Goal: Ask a question

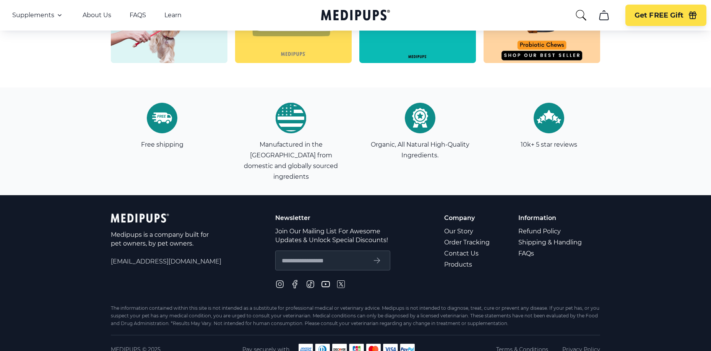
scroll to position [2184, 0]
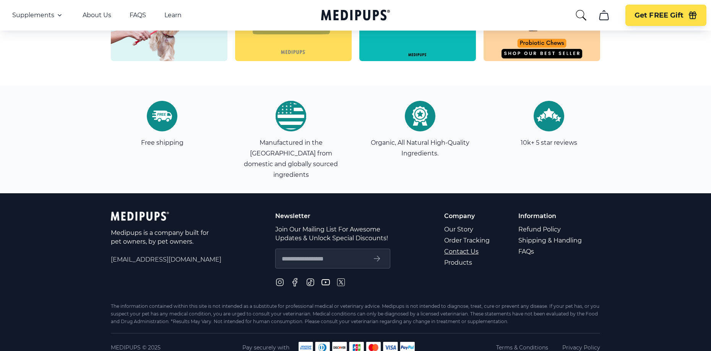
click at [467, 246] on link "Contact Us" at bounding box center [467, 251] width 47 height 11
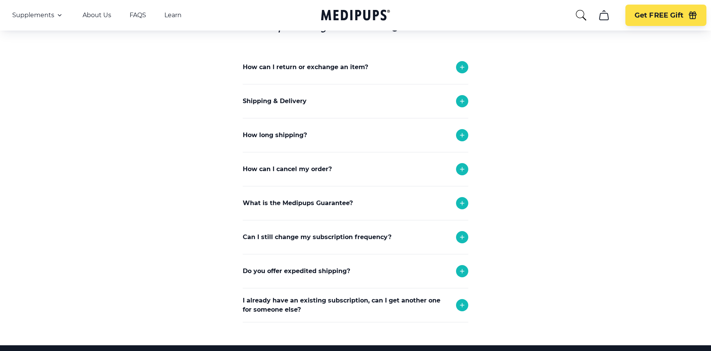
scroll to position [115, 0]
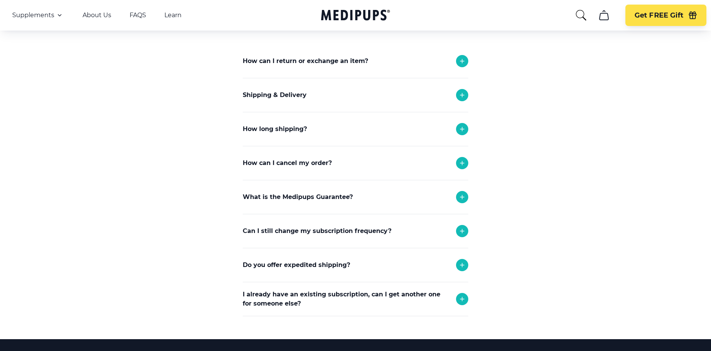
click at [290, 164] on p "How can I cancel my order?" at bounding box center [287, 163] width 89 height 9
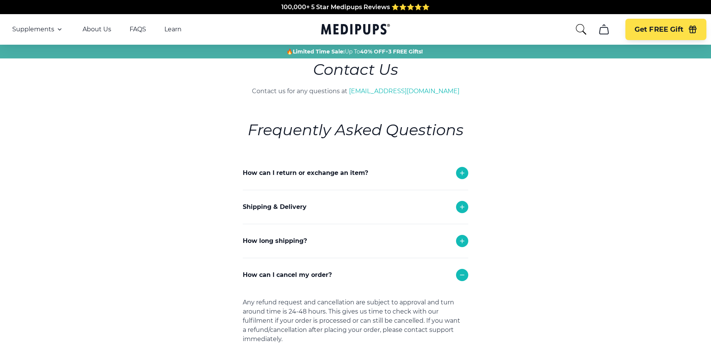
scroll to position [0, 0]
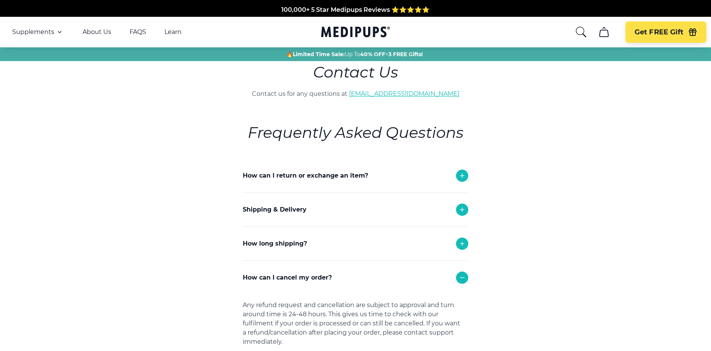
click at [385, 93] on link "[EMAIL_ADDRESS][DOMAIN_NAME]" at bounding box center [404, 93] width 111 height 7
click at [432, 94] on link "[EMAIL_ADDRESS][DOMAIN_NAME]" at bounding box center [404, 93] width 111 height 7
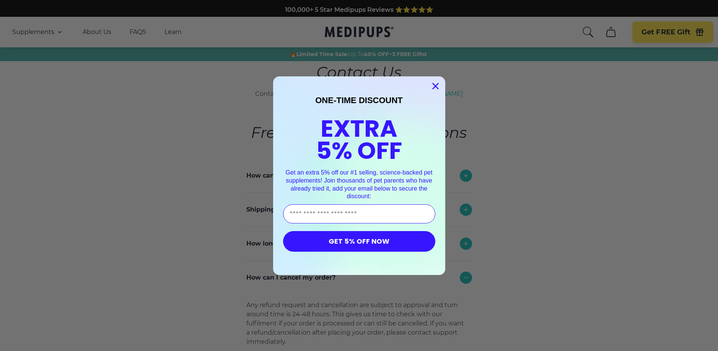
click at [436, 86] on icon "Close dialog" at bounding box center [434, 85] width 5 height 5
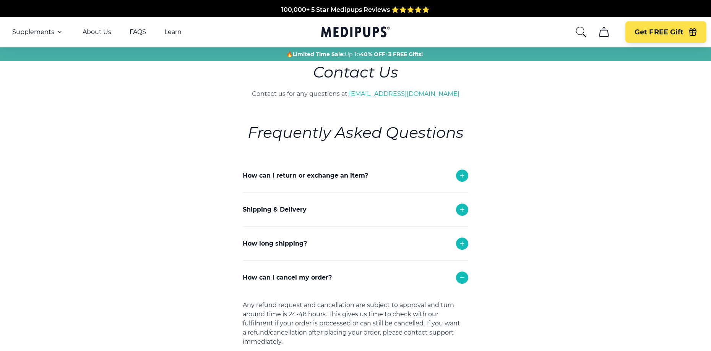
click at [316, 175] on p "How can I return or exchange an item?" at bounding box center [305, 175] width 125 height 9
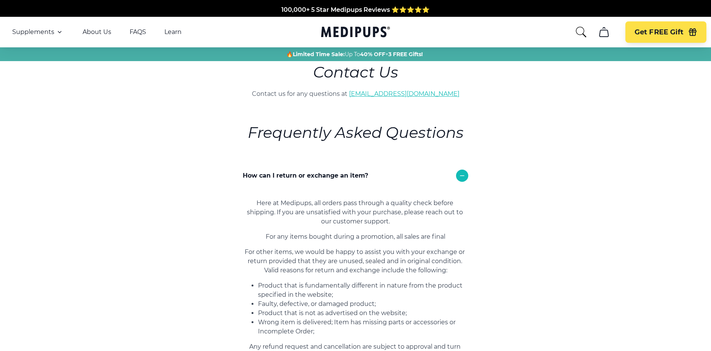
click at [406, 94] on link "[EMAIL_ADDRESS][DOMAIN_NAME]" at bounding box center [404, 93] width 111 height 7
click at [96, 31] on link "About Us" at bounding box center [97, 32] width 29 height 8
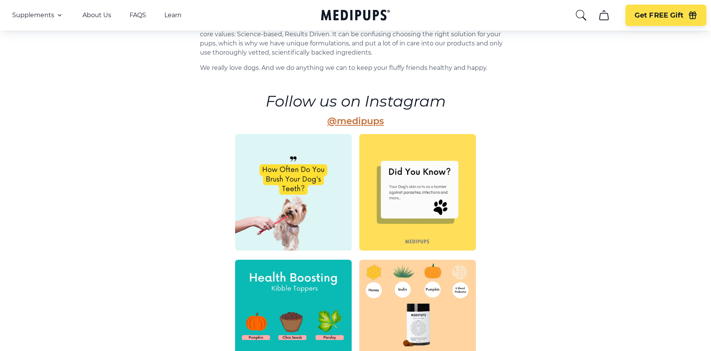
scroll to position [134, 0]
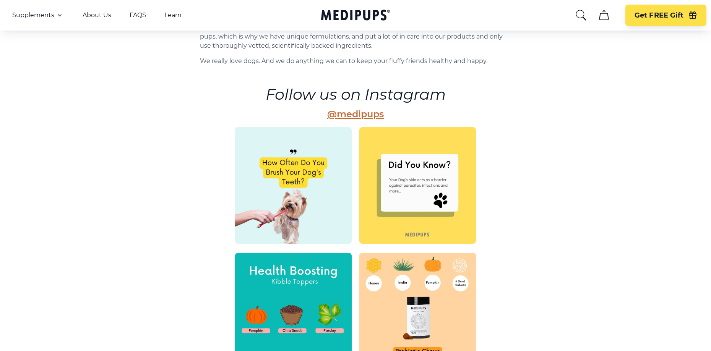
click at [353, 115] on link "@medipups" at bounding box center [355, 114] width 57 height 11
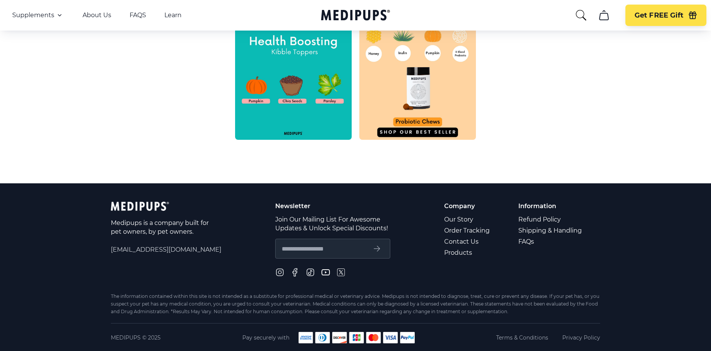
scroll to position [364, 0]
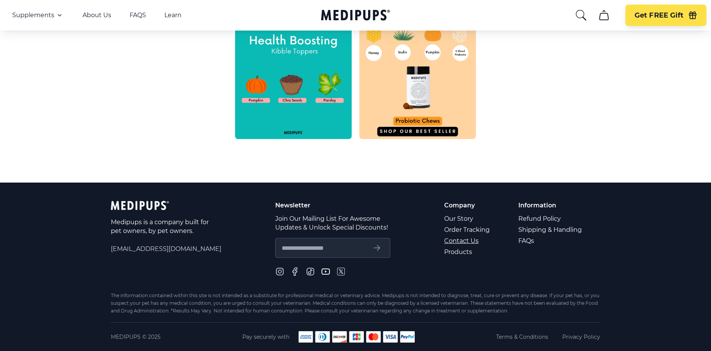
click at [463, 241] on link "Contact Us" at bounding box center [467, 241] width 47 height 11
